Goal: Task Accomplishment & Management: Manage account settings

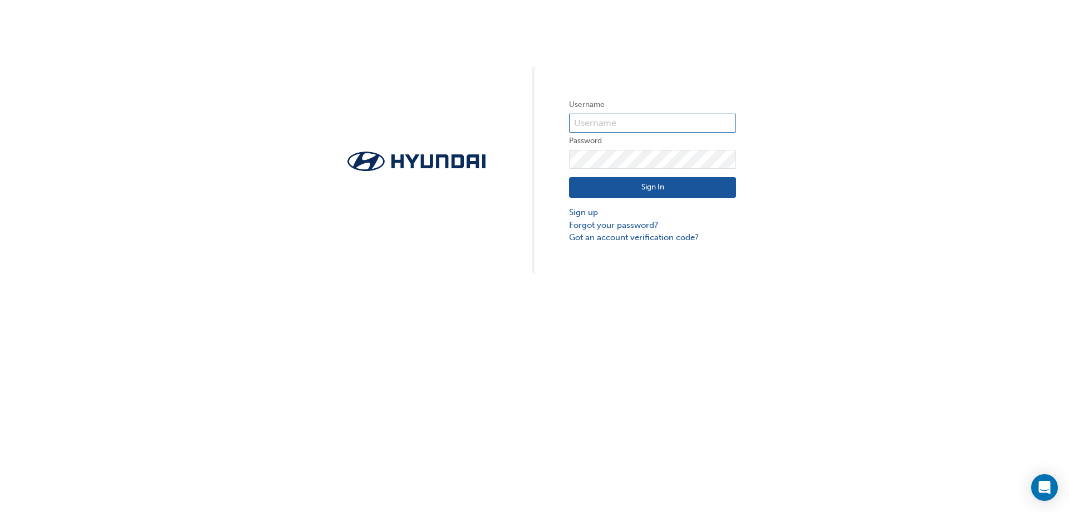
click at [657, 115] on input "text" at bounding box center [652, 123] width 167 height 19
type input "mel.mcgee@automallaspley.com.au"
click at [629, 185] on button "Sign In" at bounding box center [652, 187] width 167 height 21
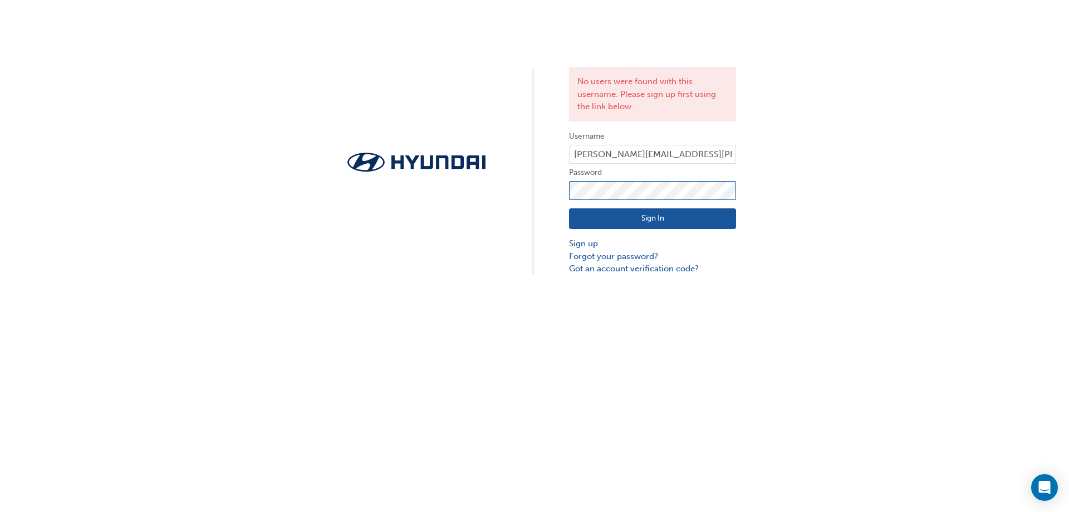
click at [389, 181] on div "No users were found with this username. Please sign up first using the link bel…" at bounding box center [534, 137] width 1069 height 275
click button "Sign In" at bounding box center [652, 218] width 167 height 21
click at [283, 176] on div "No users were found with this username. Please sign up first using the link bel…" at bounding box center [534, 137] width 1069 height 275
click button "Sign In" at bounding box center [652, 218] width 167 height 21
click at [679, 154] on input "mel.mcgee@automallaspley.com.au" at bounding box center [652, 154] width 167 height 19
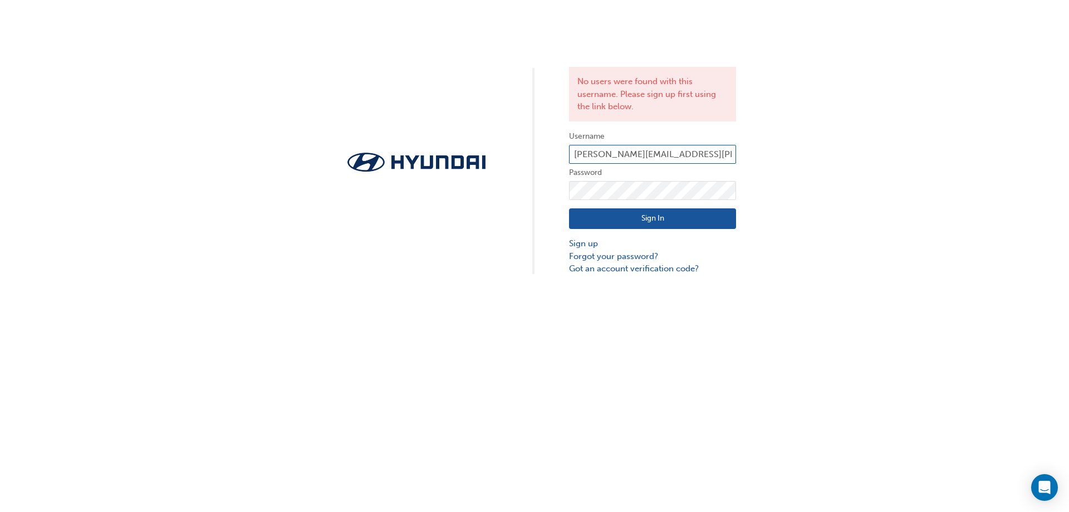
click at [679, 154] on input "mel.mcgee@automallaspley.com.au" at bounding box center [652, 154] width 167 height 19
click at [704, 154] on input "mel.mcgee@automallaspley.com.au" at bounding box center [652, 154] width 167 height 19
drag, startPoint x: 726, startPoint y: 156, endPoint x: 459, endPoint y: 157, distance: 266.8
click at [459, 157] on div "No users were found with this username. Please sign up first using the link bel…" at bounding box center [534, 137] width 1069 height 275
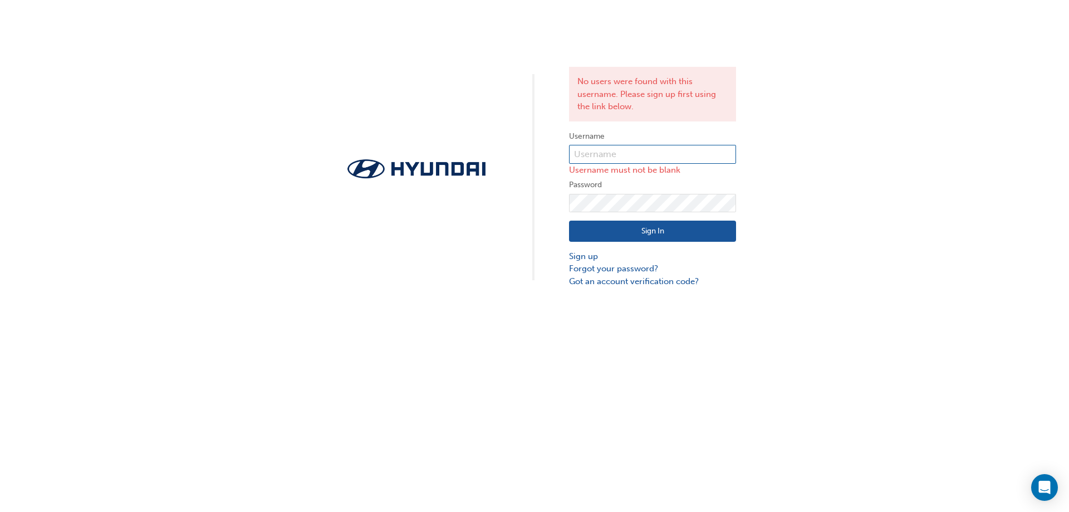
click at [609, 148] on input "text" at bounding box center [652, 154] width 167 height 19
click at [600, 158] on input "text" at bounding box center [652, 154] width 167 height 19
paste input "mel.mcgee@automallaspley.com.au"
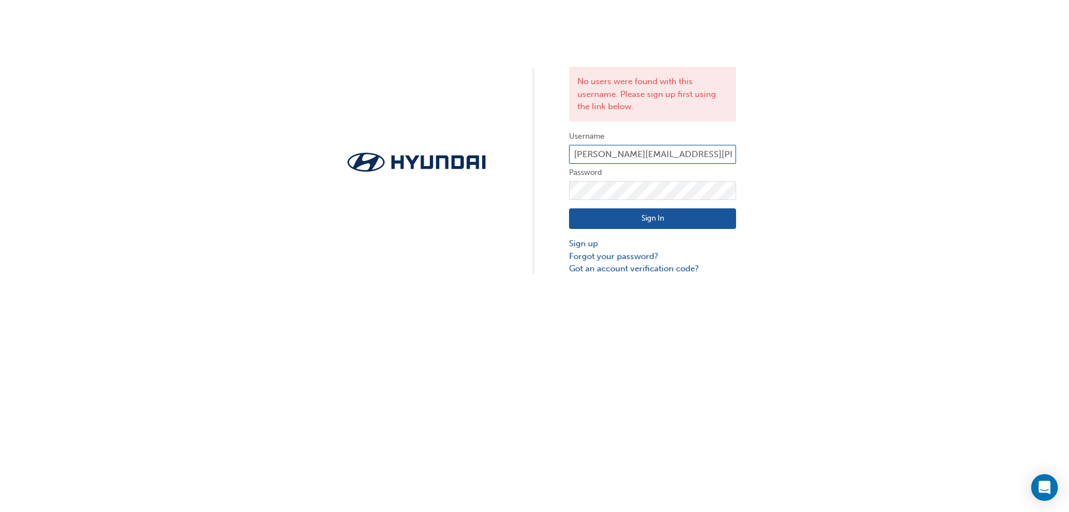
type input "mel.mcgee@automallaspley.com.a"
